Goal: Task Accomplishment & Management: Use online tool/utility

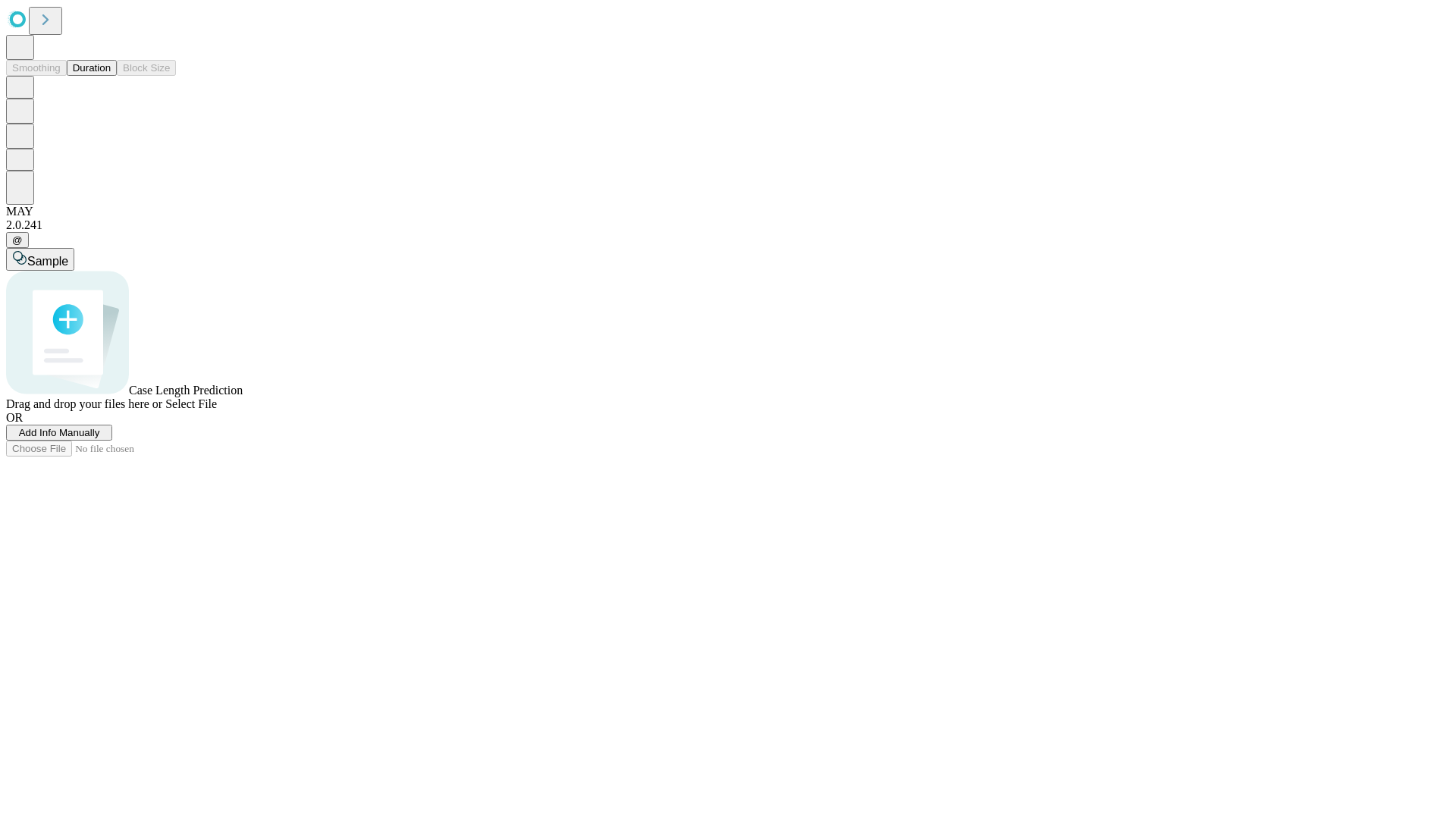
click at [110, 76] on button "Duration" at bounding box center [92, 68] width 50 height 16
click at [100, 438] on span "Add Info Manually" at bounding box center [59, 432] width 81 height 11
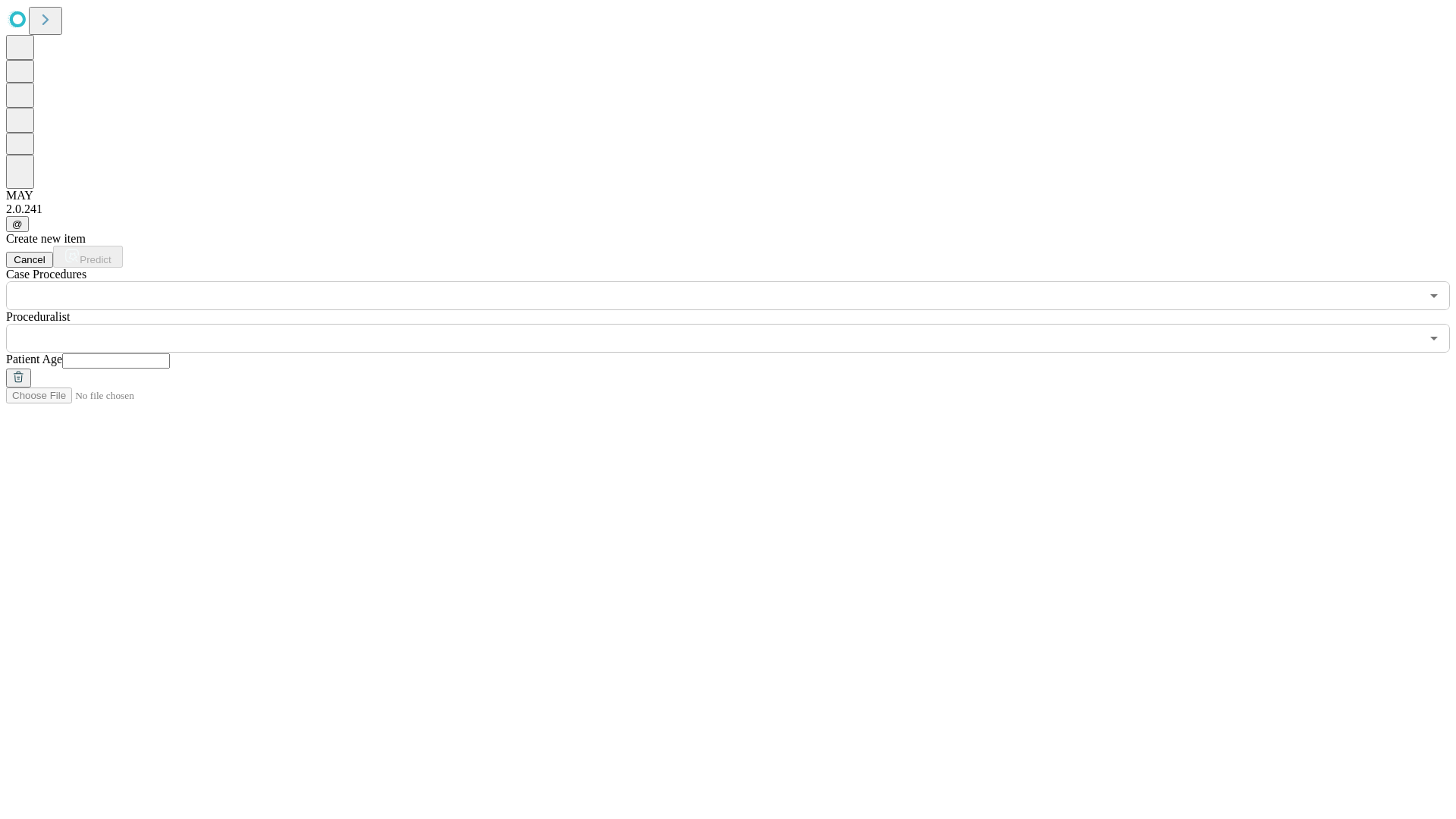
click at [170, 353] on input "text" at bounding box center [116, 360] width 108 height 15
type input "**"
click at [739, 324] on input "text" at bounding box center [713, 338] width 1414 height 29
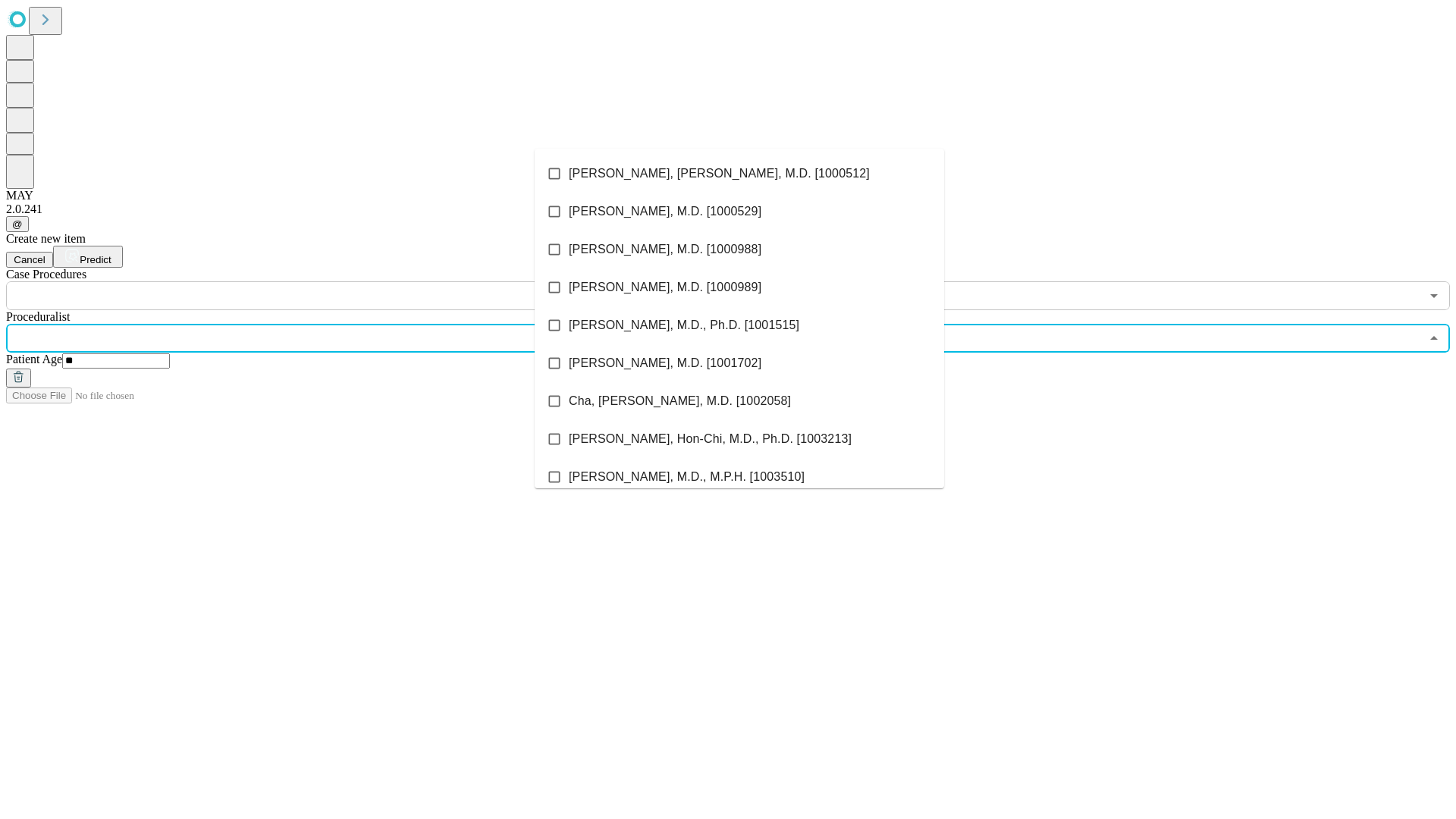
click at [739, 174] on li "[PERSON_NAME], [PERSON_NAME], M.D. [1000512]" at bounding box center [739, 173] width 410 height 38
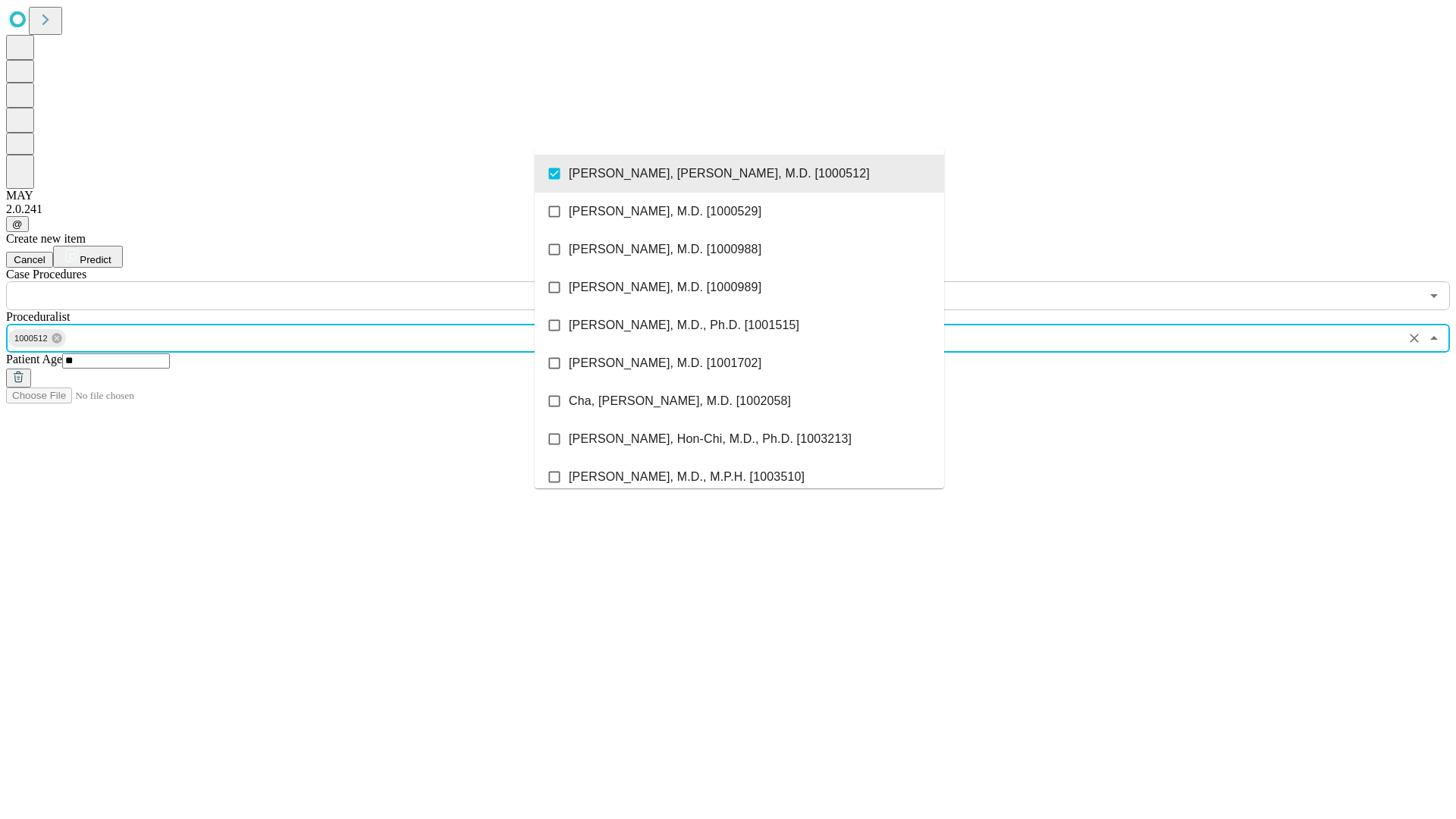
click at [319, 281] on input "text" at bounding box center [713, 295] width 1414 height 29
